Goal: Information Seeking & Learning: Learn about a topic

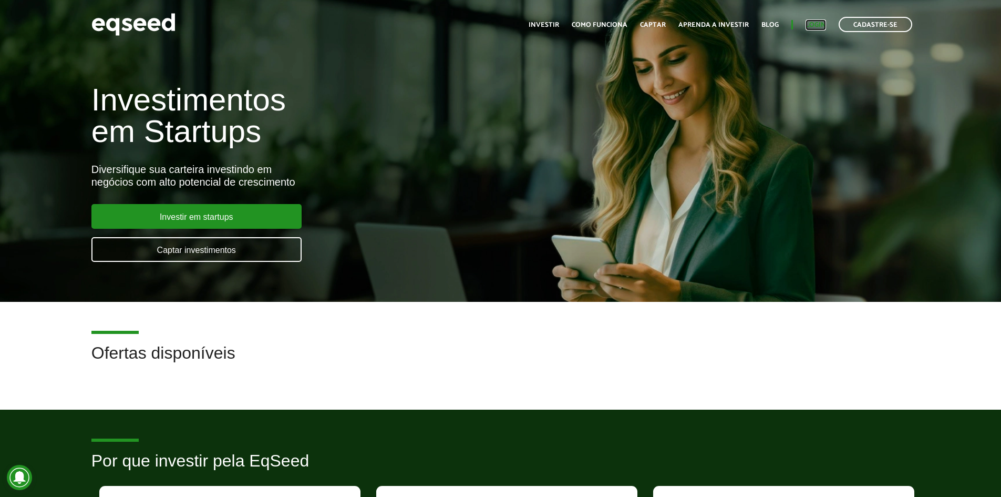
click at [816, 27] on link "Login" at bounding box center [816, 25] width 20 height 7
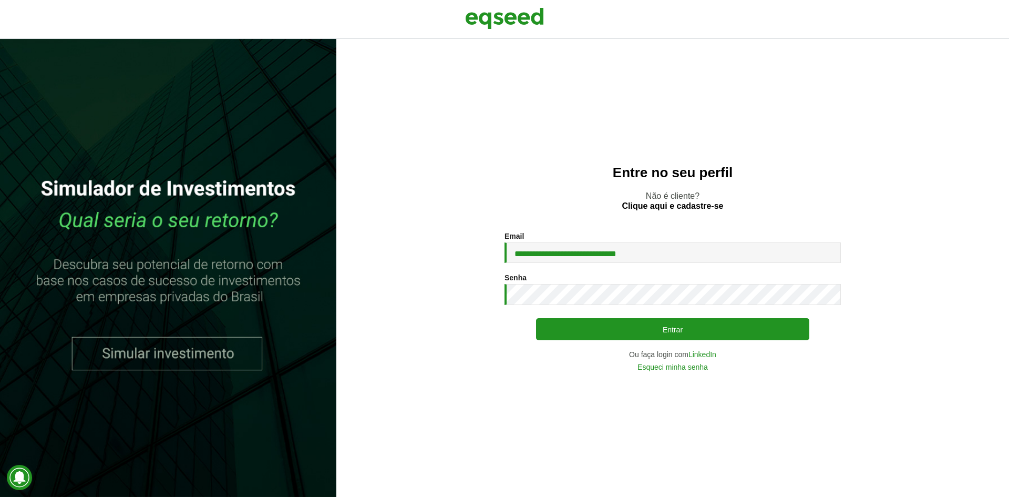
type input "**********"
click at [701, 312] on div "**********" at bounding box center [673, 301] width 336 height 139
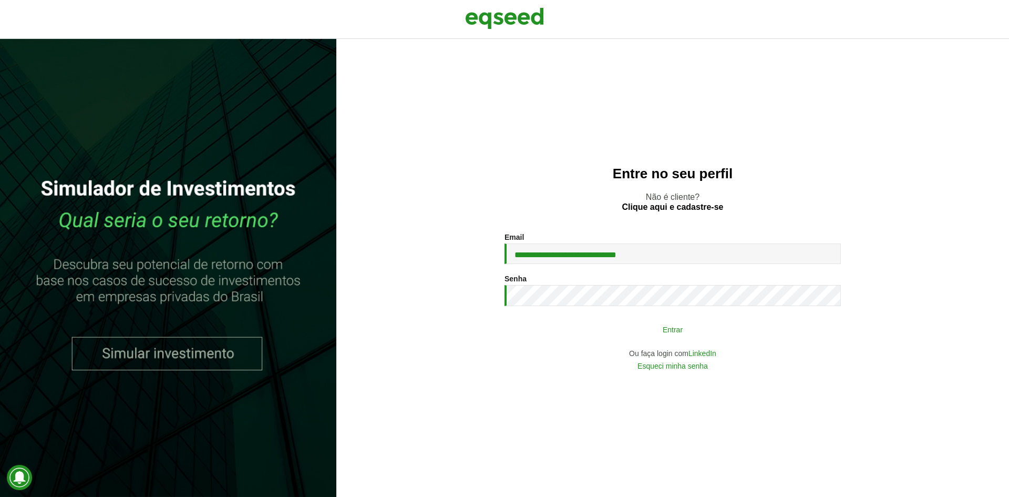
click at [701, 331] on button "Entrar" at bounding box center [672, 329] width 273 height 20
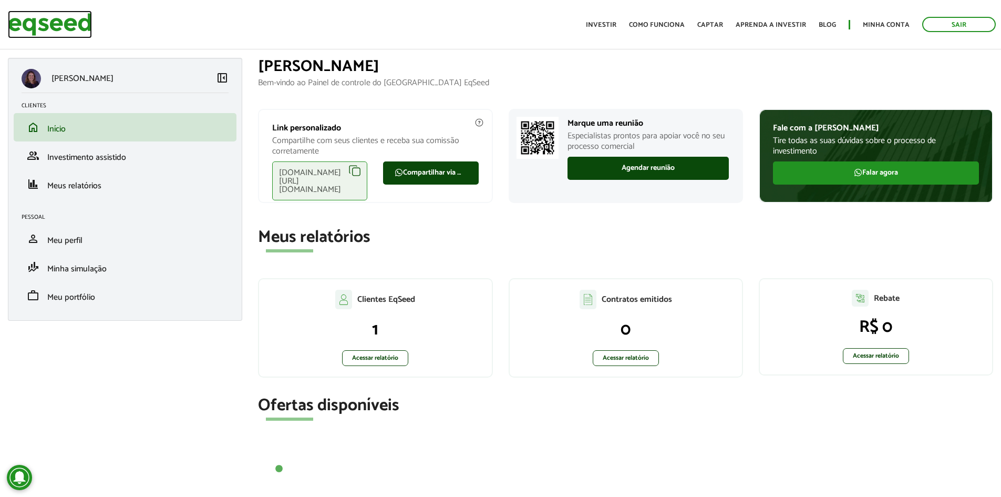
click at [20, 20] on img at bounding box center [50, 25] width 84 height 28
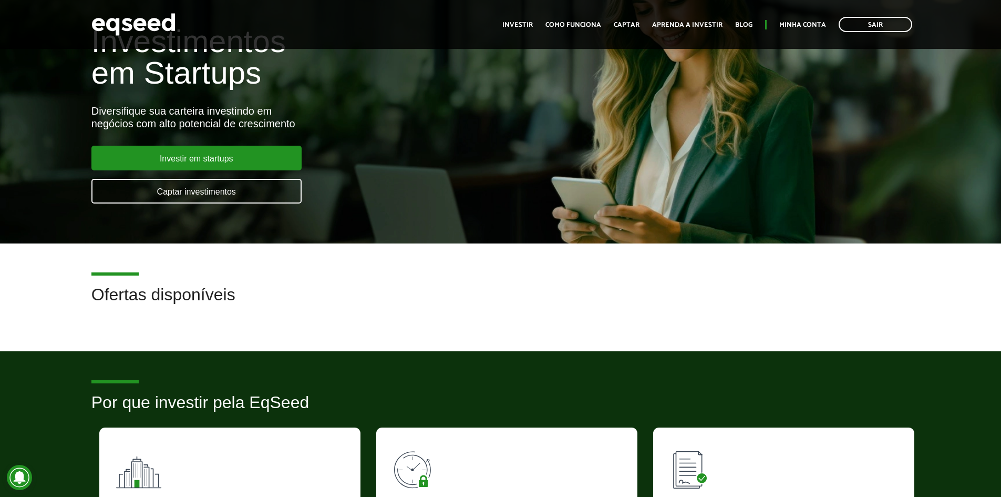
scroll to position [53, 0]
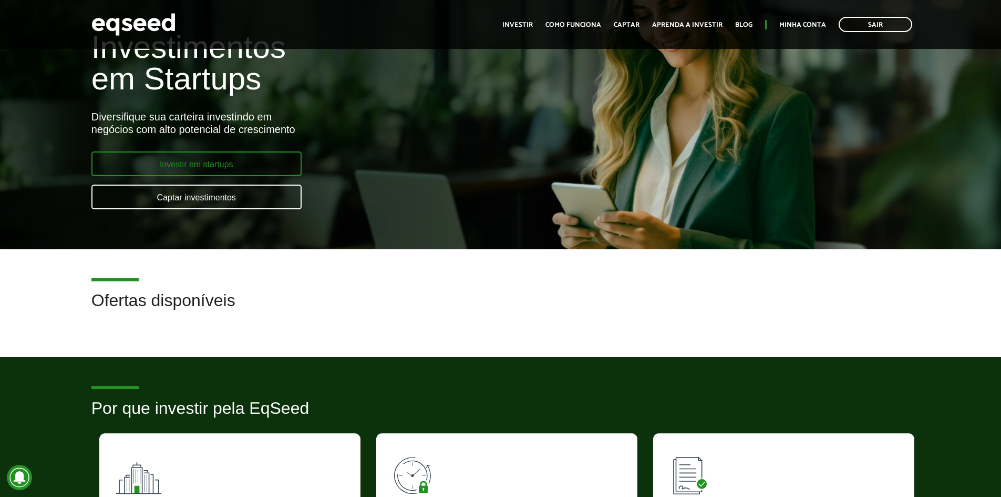
click at [215, 158] on link "Investir em startups" at bounding box center [196, 163] width 210 height 25
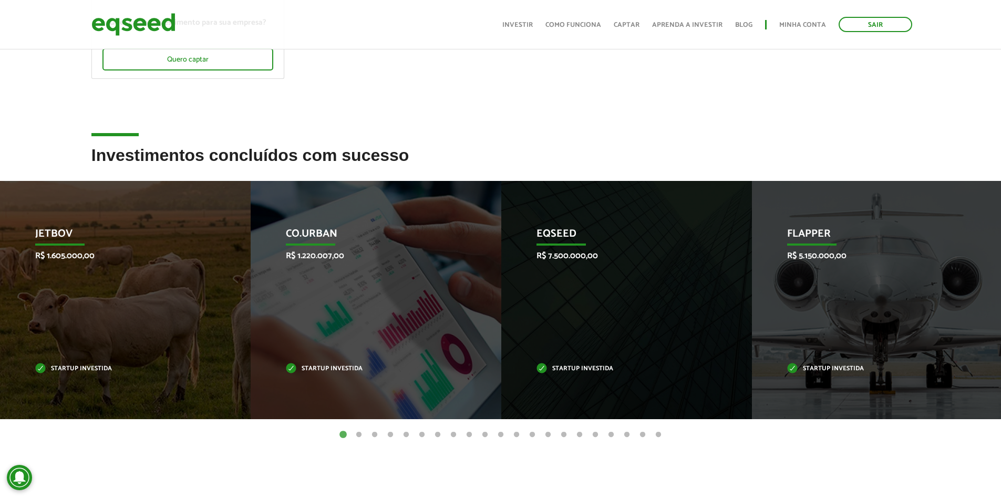
scroll to position [263, 0]
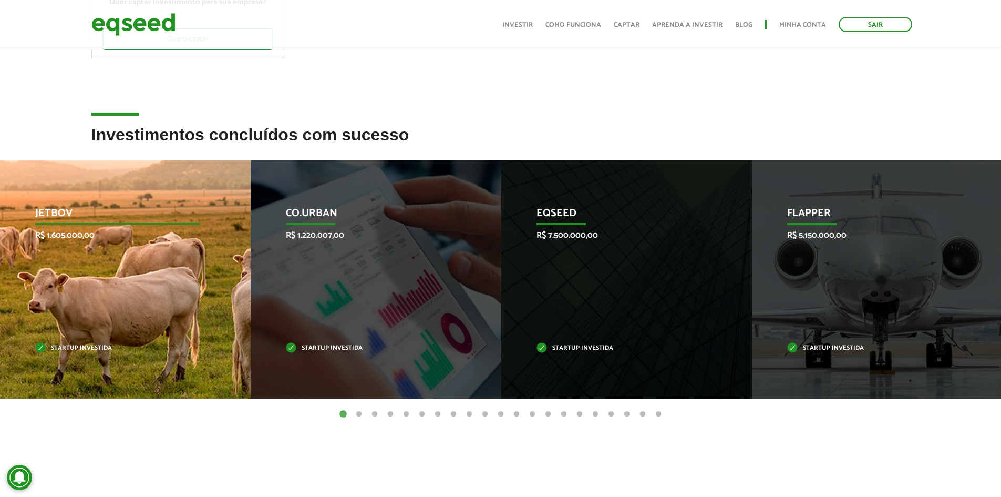
click at [67, 239] on p "R$ 1.605.000,00" at bounding box center [117, 235] width 165 height 10
click at [68, 230] on p "R$ 1.605.000,00" at bounding box center [117, 235] width 165 height 10
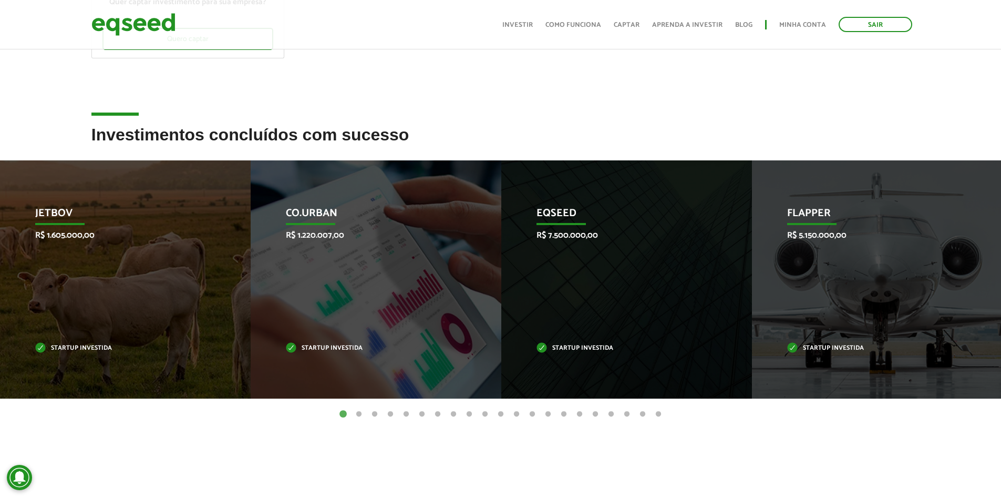
click at [360, 415] on button "2" at bounding box center [359, 414] width 11 height 11
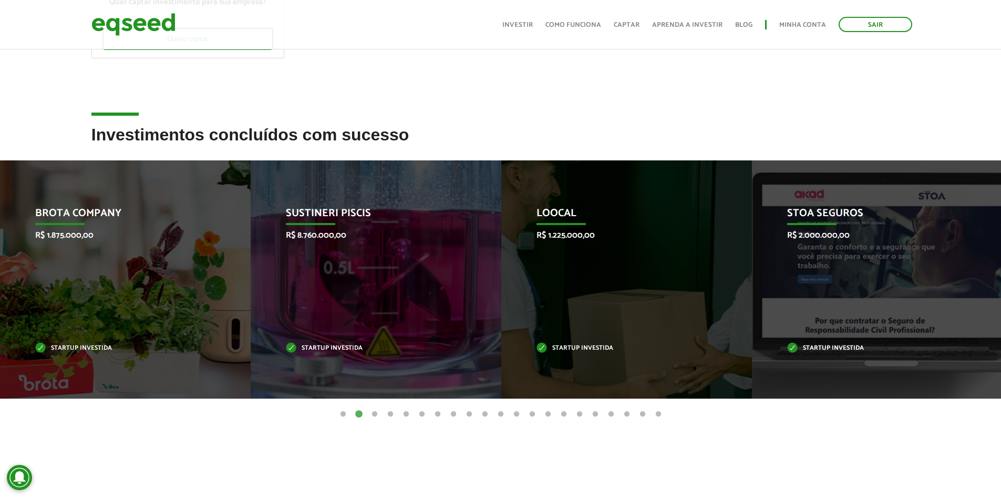
click at [373, 411] on button "3" at bounding box center [375, 414] width 11 height 11
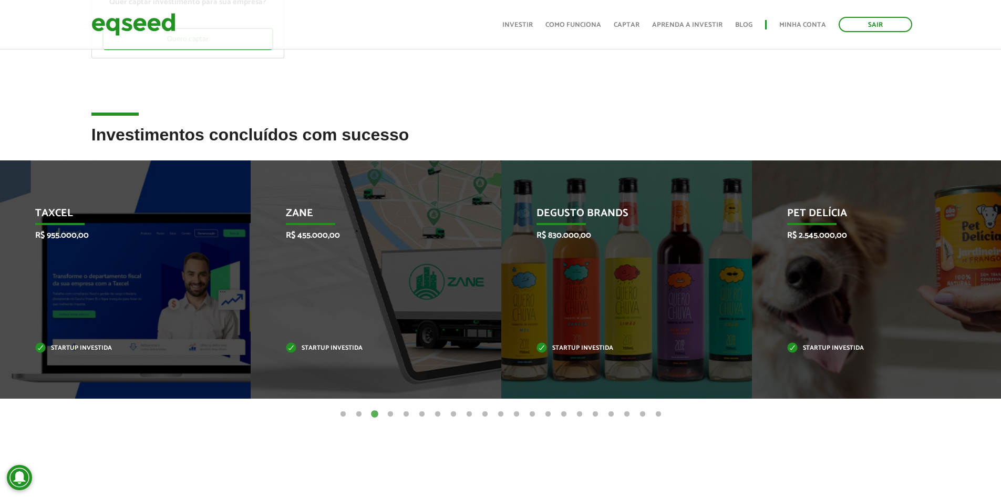
click at [391, 413] on button "4" at bounding box center [390, 414] width 11 height 11
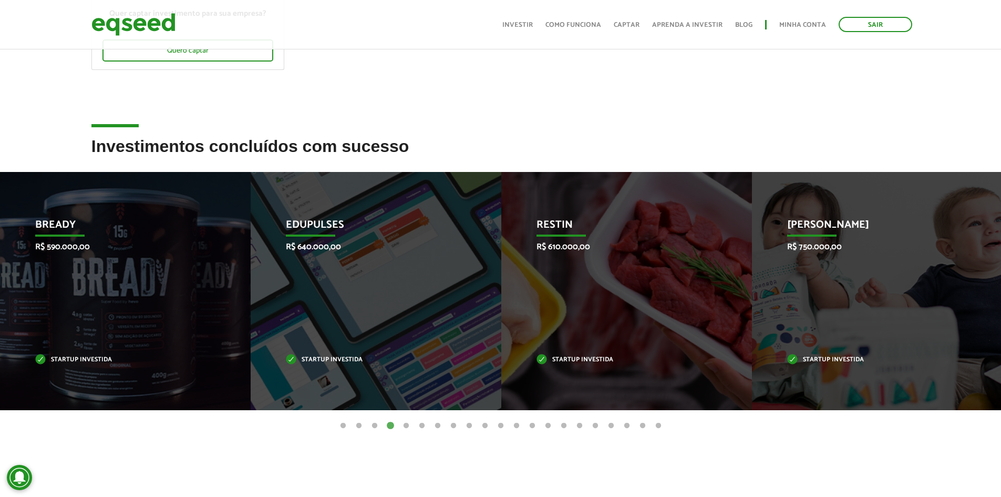
scroll to position [237, 0]
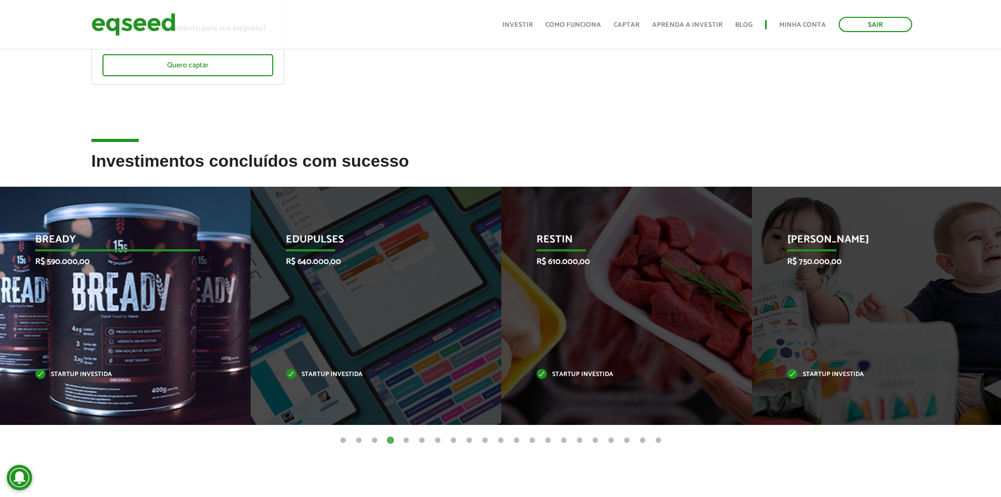
click at [132, 309] on div "Bready R$ 590.000,00 Startup investida" at bounding box center [117, 306] width 235 height 238
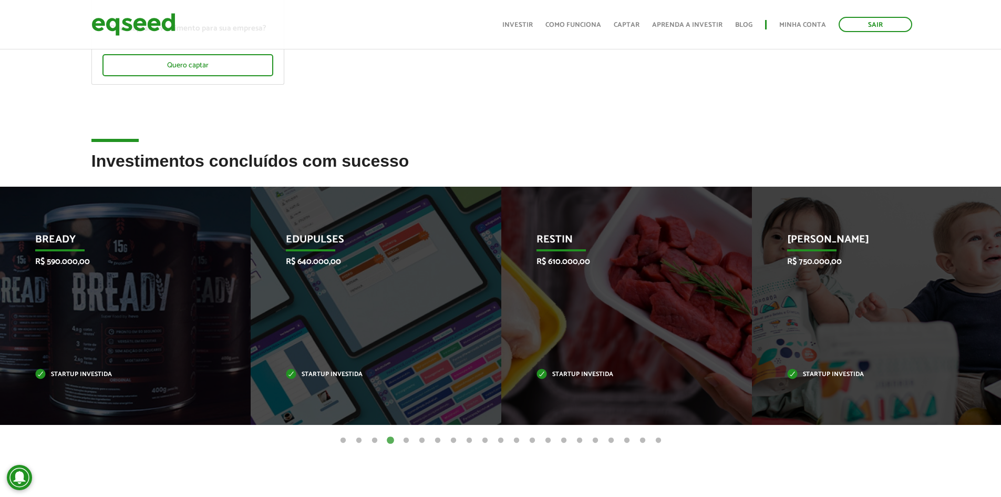
click at [402, 442] on button "5" at bounding box center [406, 440] width 11 height 11
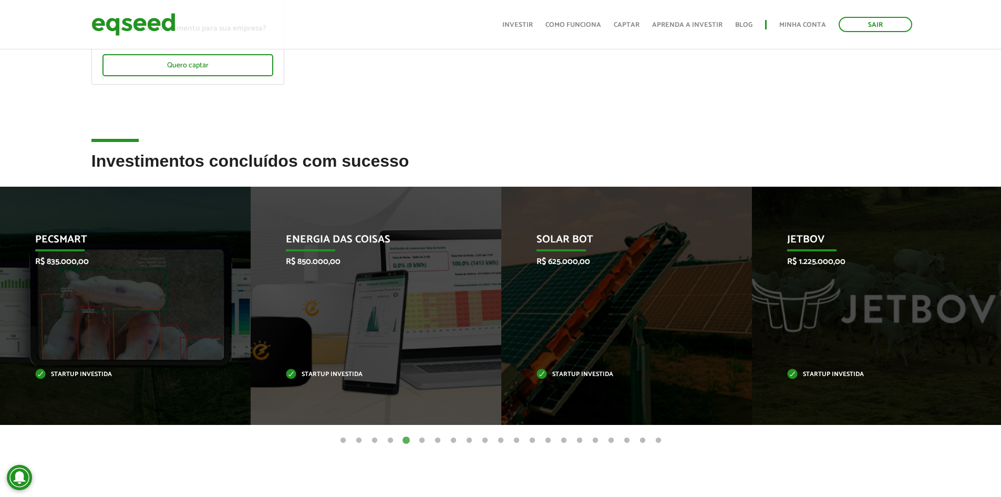
click at [424, 440] on button "6" at bounding box center [422, 440] width 11 height 11
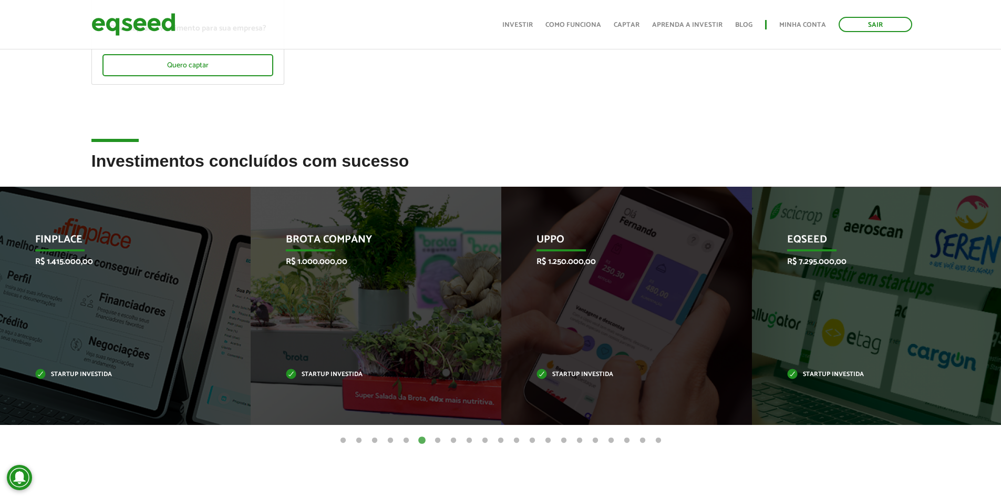
click at [436, 443] on button "7" at bounding box center [438, 440] width 11 height 11
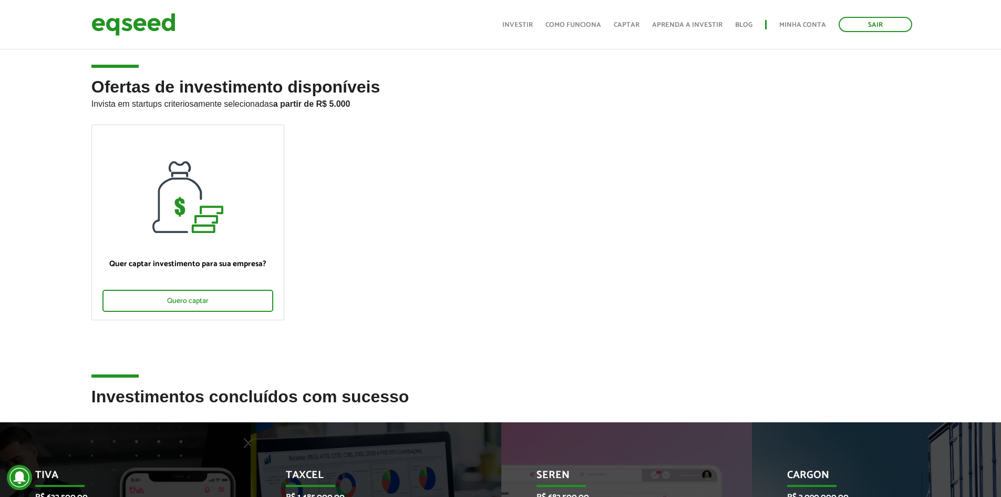
scroll to position [0, 0]
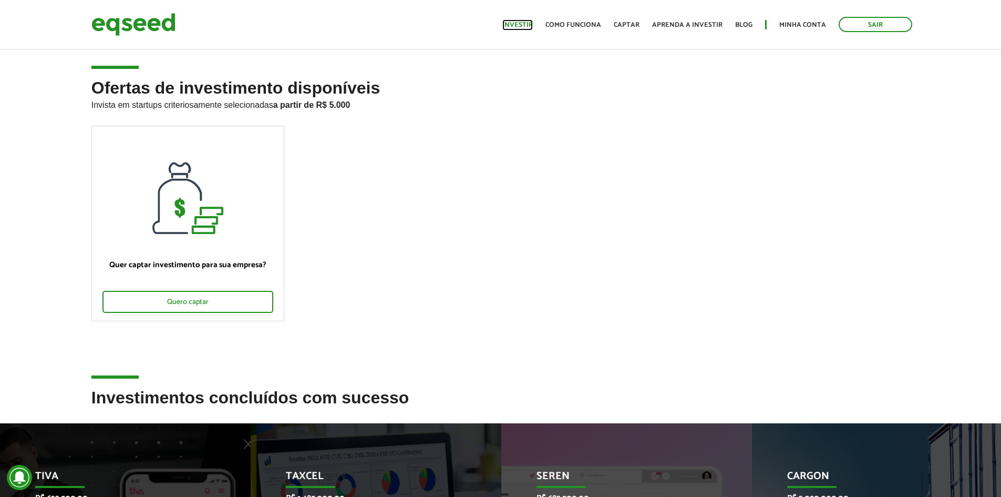
click at [522, 23] on link "Investir" at bounding box center [517, 25] width 30 height 7
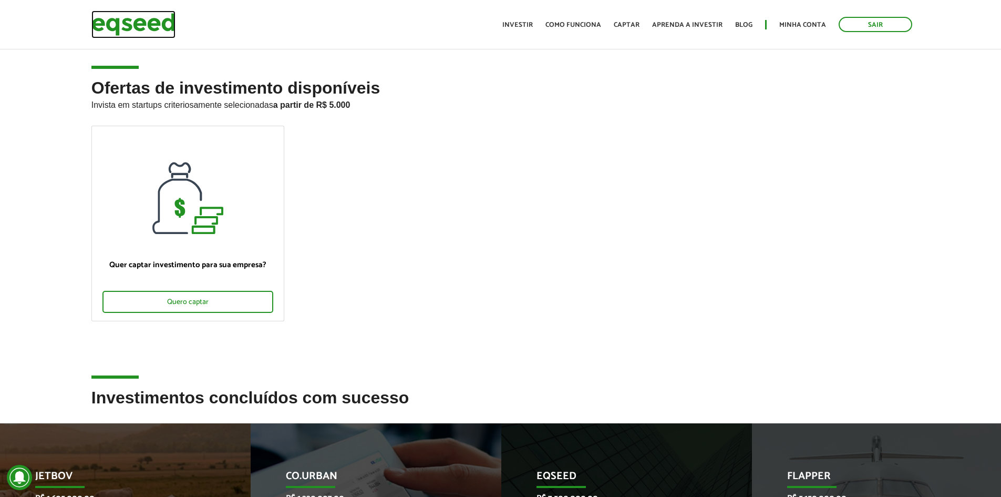
click at [128, 14] on img at bounding box center [133, 25] width 84 height 28
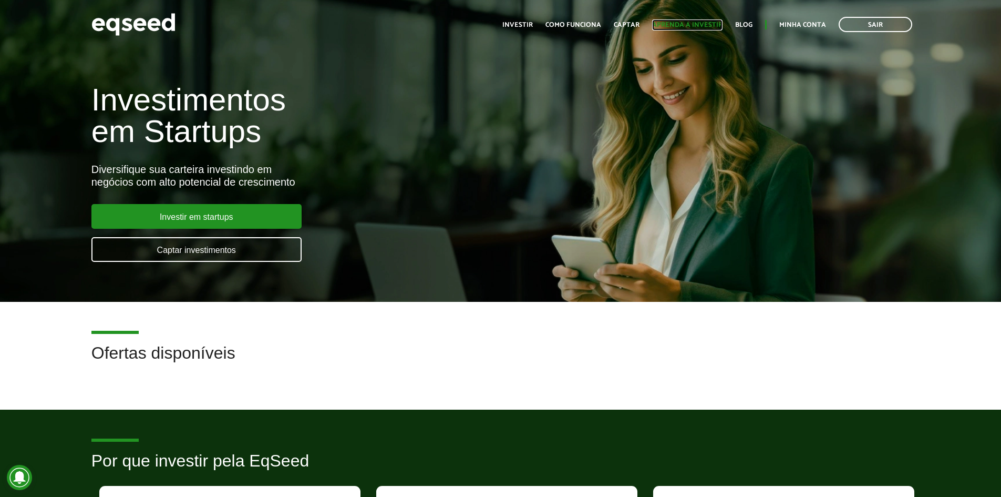
click at [692, 22] on link "Aprenda a investir" at bounding box center [687, 25] width 70 height 7
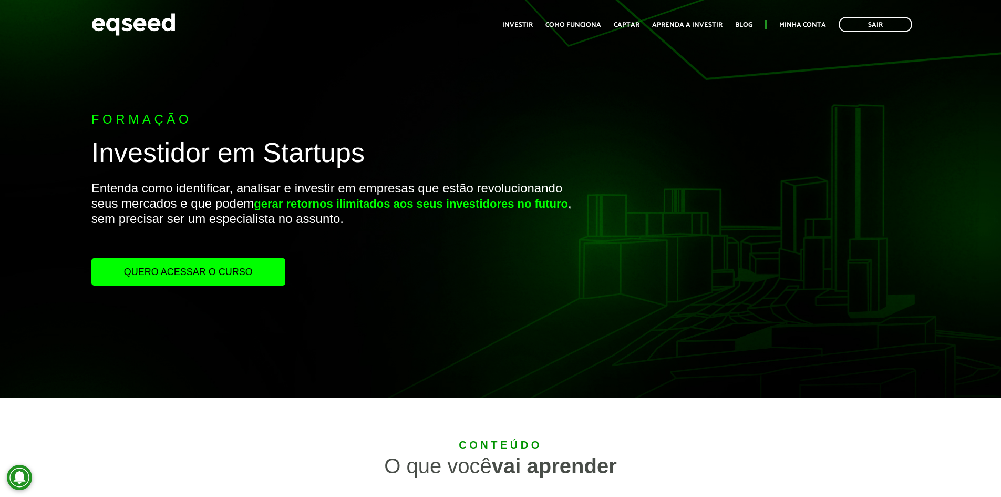
click at [231, 272] on link "Quero acessar o curso" at bounding box center [188, 271] width 194 height 27
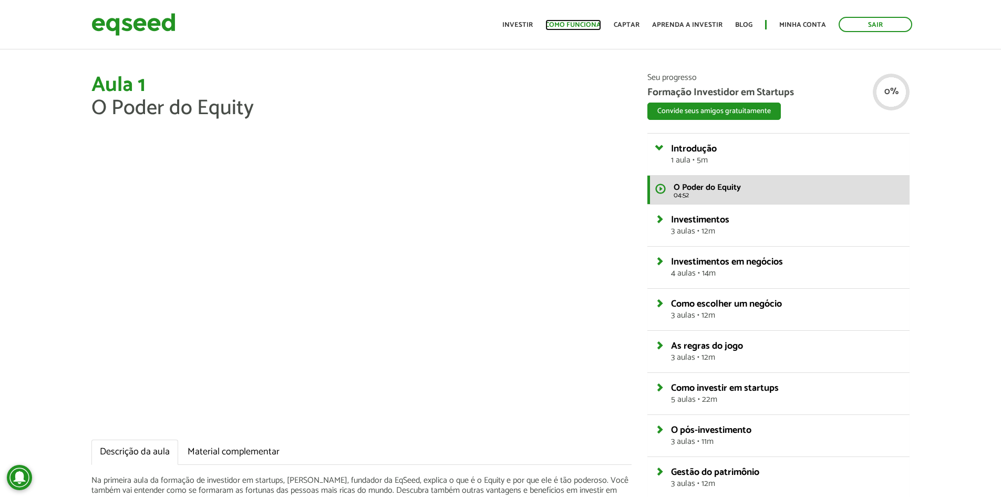
click at [586, 24] on link "Como funciona" at bounding box center [574, 25] width 56 height 7
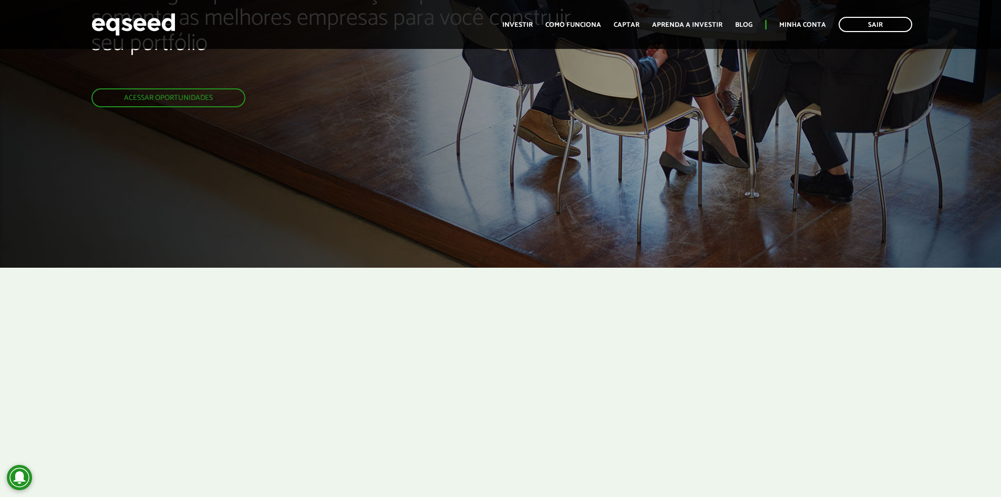
scroll to position [171, 0]
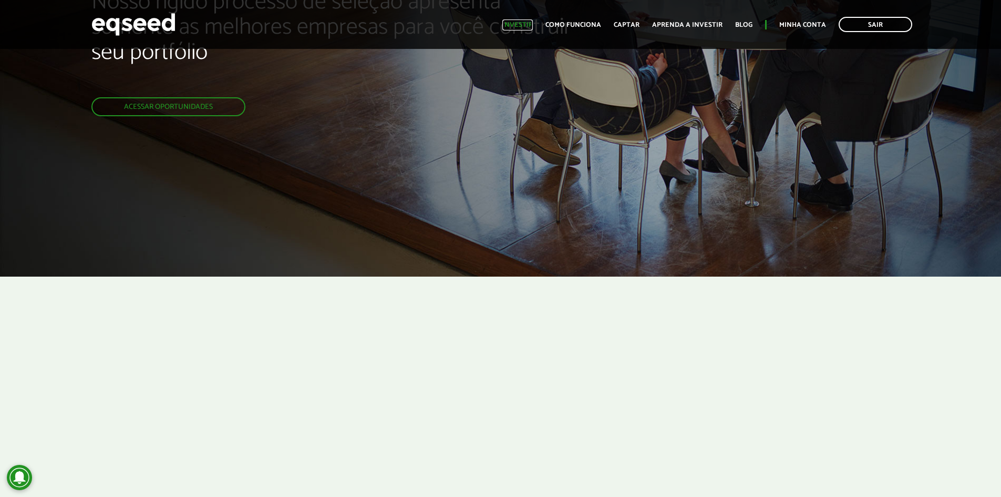
click at [533, 26] on link "Investir" at bounding box center [517, 25] width 30 height 7
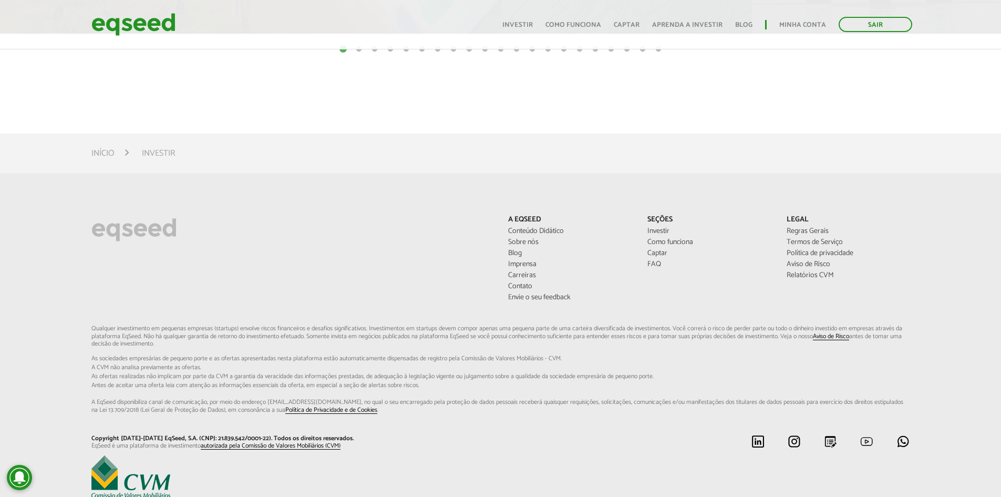
scroll to position [631, 0]
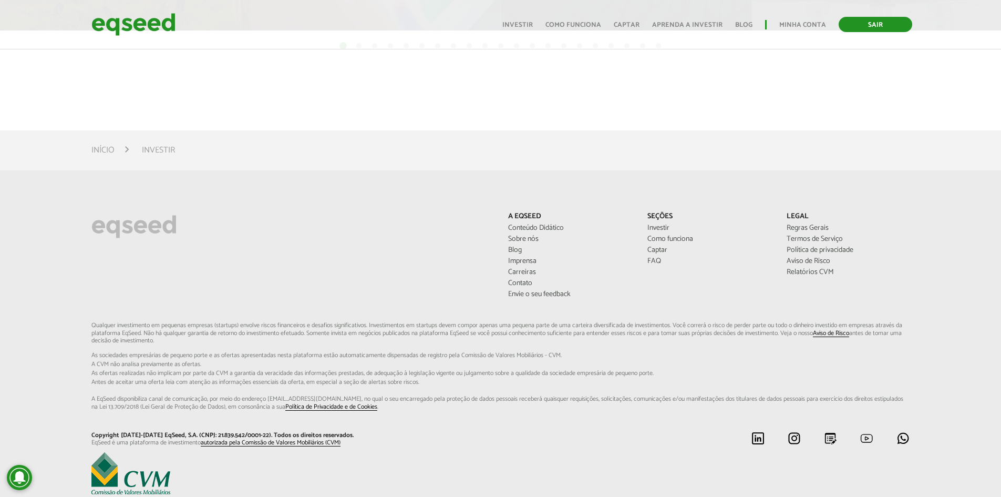
click at [902, 25] on link "Sair" at bounding box center [876, 24] width 74 height 15
